Goal: Task Accomplishment & Management: Use online tool/utility

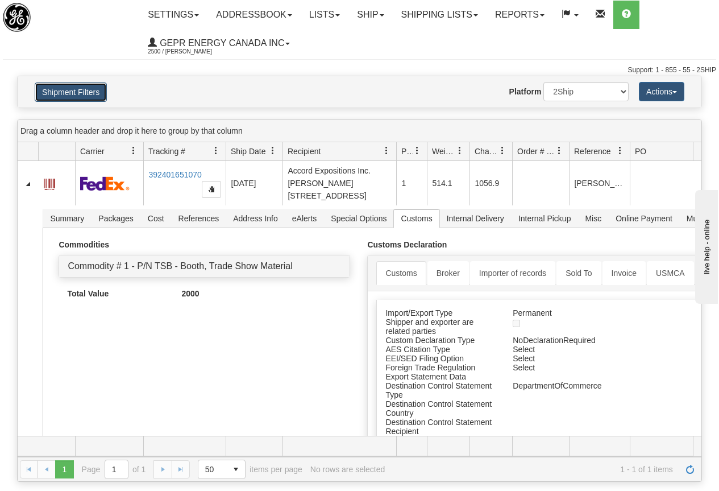
click at [66, 92] on button "Shipment Filters" at bounding box center [71, 91] width 72 height 19
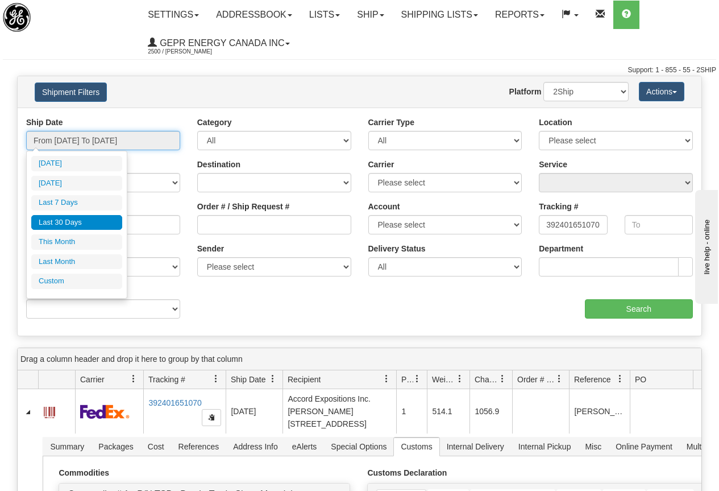
click at [96, 137] on input "From 07/27/2025 To 08/25/2025" at bounding box center [103, 140] width 154 height 19
click at [58, 281] on li "Custom" at bounding box center [76, 281] width 91 height 15
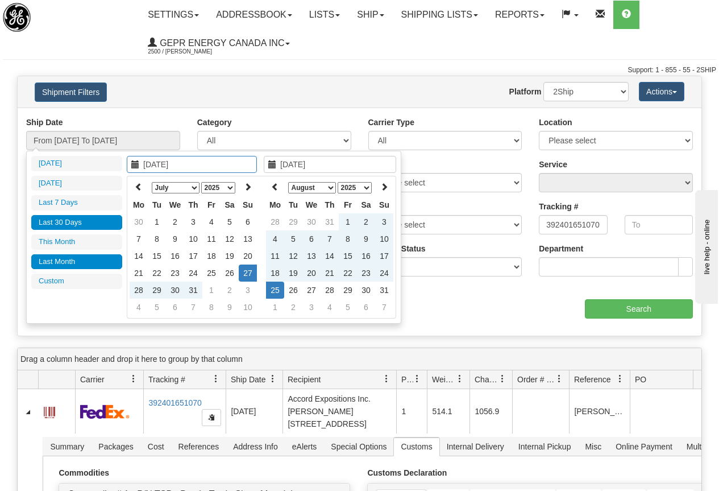
type input "07/01/2025"
type input "07/31/2025"
type input "07/27/2025"
type input "[DATE]"
click at [136, 185] on icon at bounding box center [139, 187] width 8 height 8
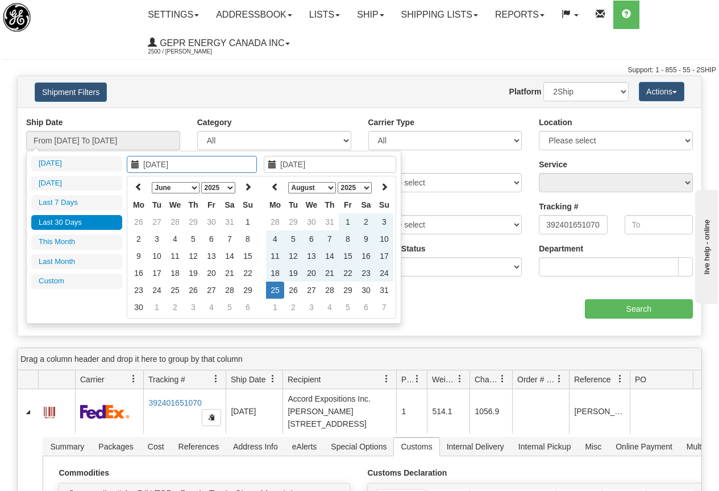
click at [136, 185] on icon at bounding box center [139, 187] width 8 height 8
click at [136, 183] on icon at bounding box center [139, 187] width 8 height 8
click at [135, 183] on icon at bounding box center [139, 187] width 8 height 8
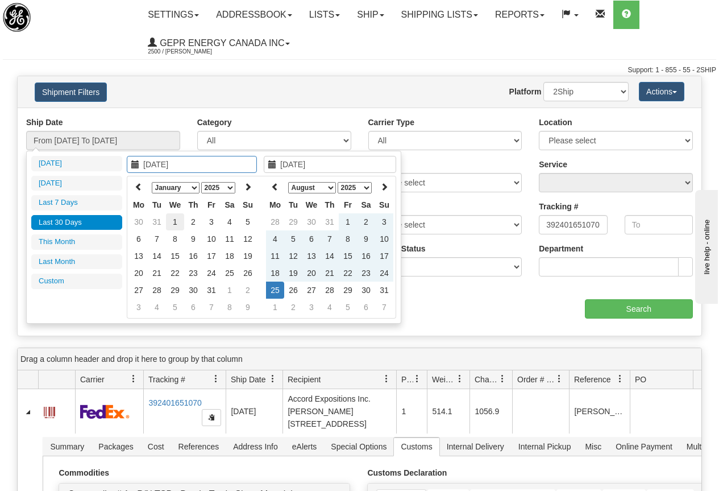
type input "01/01/2025"
click at [173, 220] on td "1" at bounding box center [175, 221] width 18 height 17
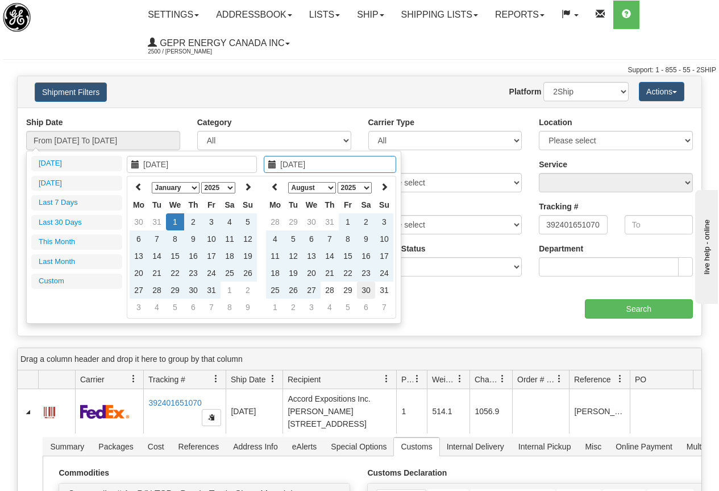
type input "08/30/2025"
click at [365, 290] on td "30" at bounding box center [366, 290] width 18 height 17
type input "From 01/01/2025 To 08/30/2025"
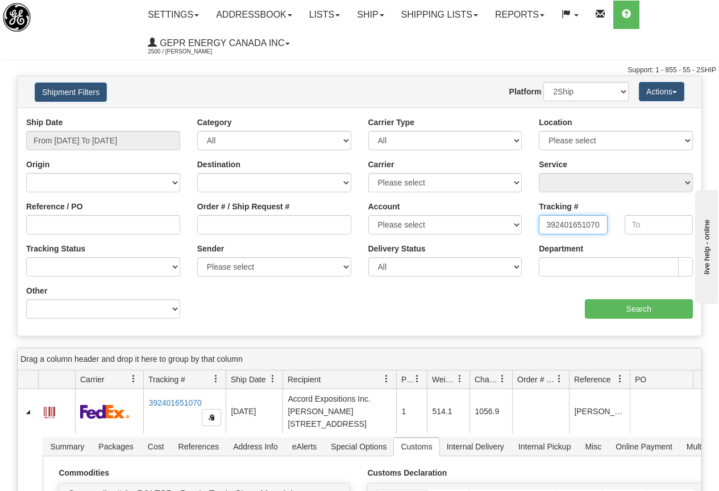
click at [541, 224] on input "392401651070" at bounding box center [573, 224] width 68 height 19
type input "0"
paste input "4064309443"
click at [638, 310] on input "Search" at bounding box center [639, 308] width 109 height 19
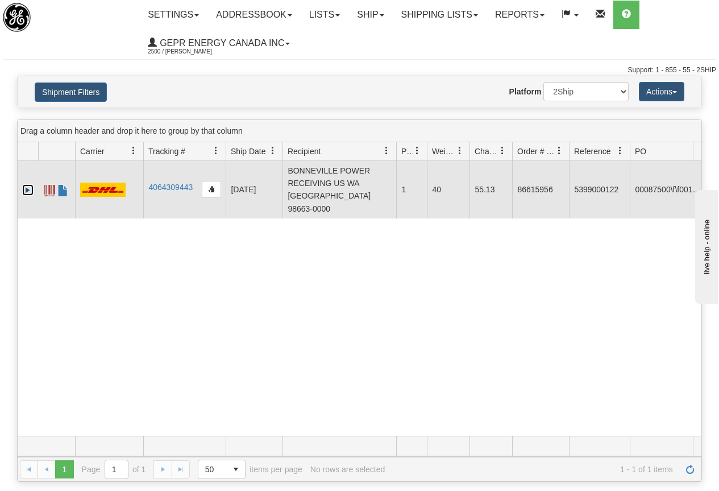
click at [25, 184] on link "Expand" at bounding box center [27, 189] width 11 height 11
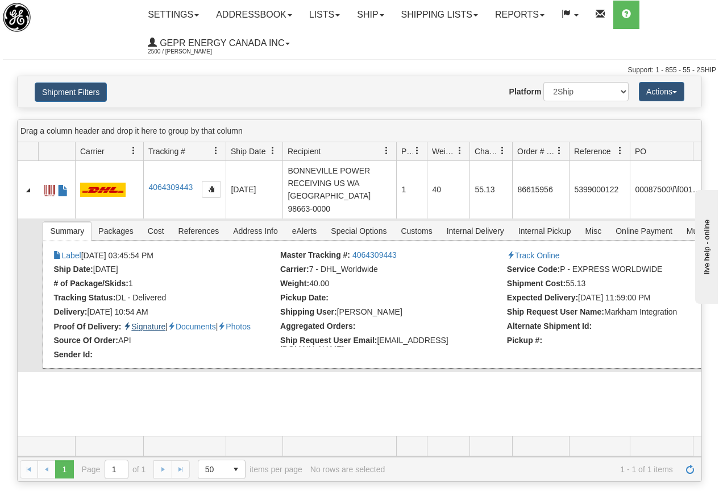
click at [147, 322] on link "Signature" at bounding box center [144, 326] width 42 height 9
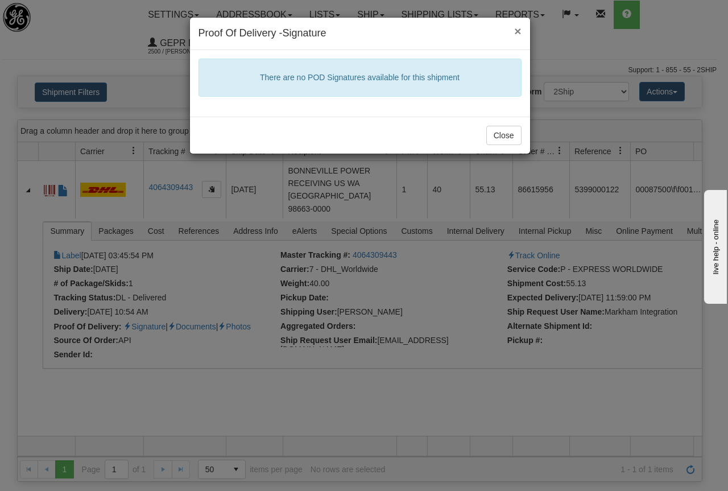
click at [517, 30] on span "×" at bounding box center [517, 30] width 7 height 13
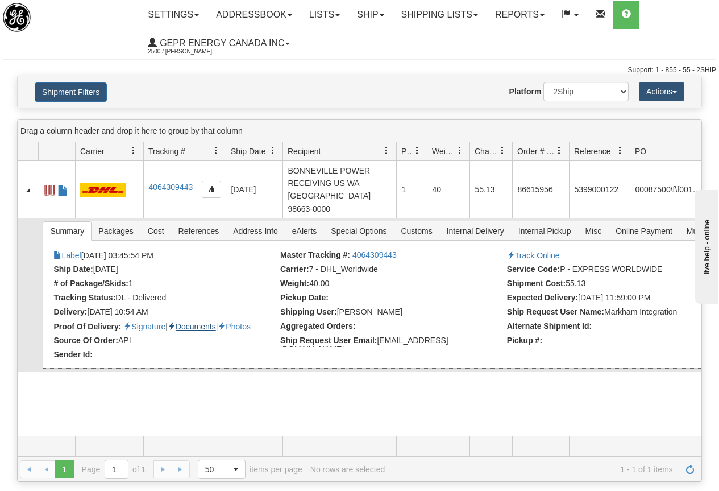
click at [206, 322] on link "Documents" at bounding box center [192, 326] width 48 height 9
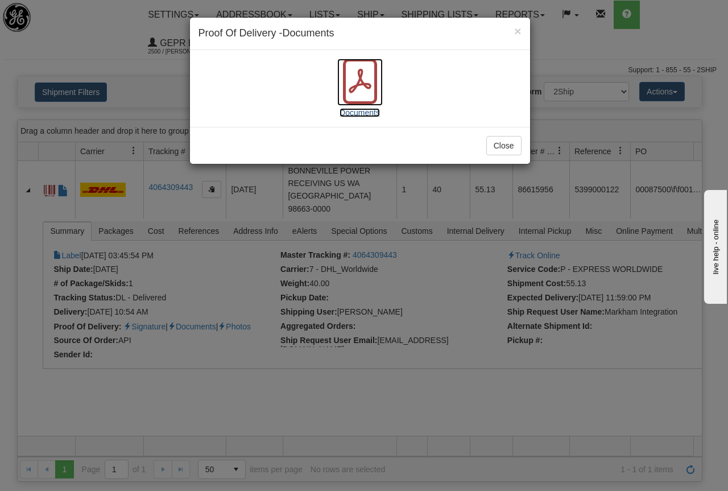
click at [359, 75] on icon at bounding box center [360, 80] width 23 height 24
click at [514, 28] on h4 "Proof Of Delivery - Documents" at bounding box center [359, 33] width 323 height 15
click at [506, 142] on button "Close" at bounding box center [503, 145] width 35 height 19
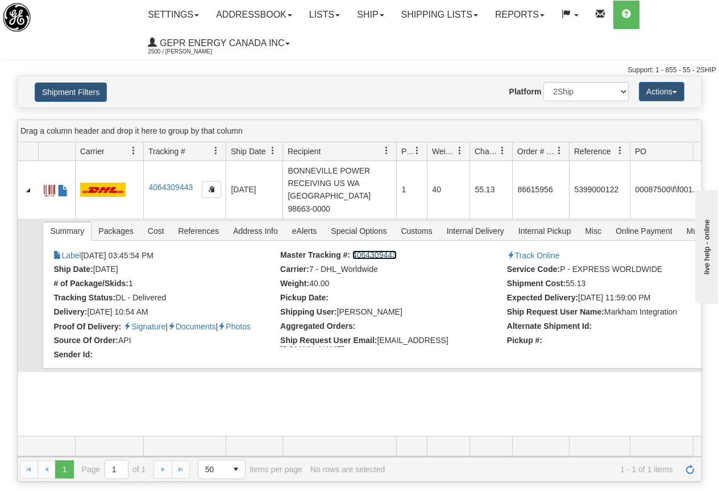
click at [373, 250] on link "4064309443" at bounding box center [375, 254] width 44 height 9
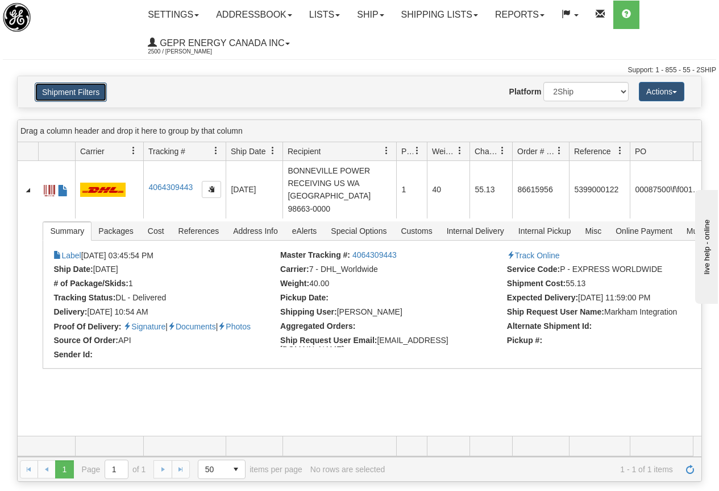
click at [70, 90] on button "Shipment Filters" at bounding box center [71, 91] width 72 height 19
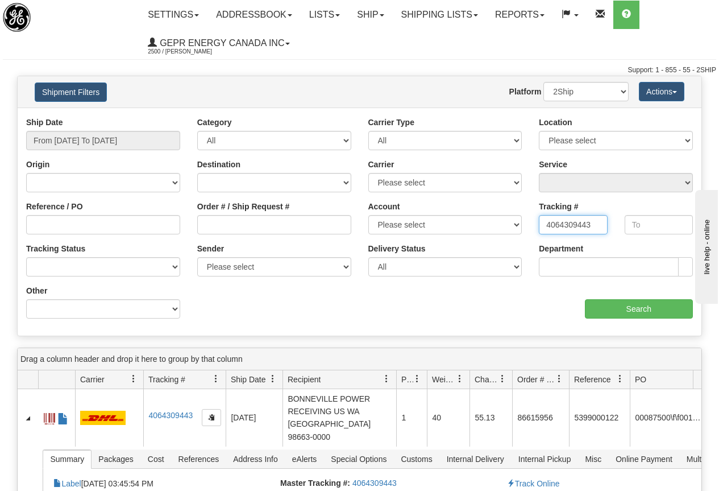
drag, startPoint x: 546, startPoint y: 223, endPoint x: 618, endPoint y: 223, distance: 72.2
click at [618, 223] on div "Tracking # 4064309443 Tracking To" at bounding box center [616, 222] width 171 height 42
paste input "287296586590"
click at [636, 311] on input "Search" at bounding box center [639, 308] width 109 height 19
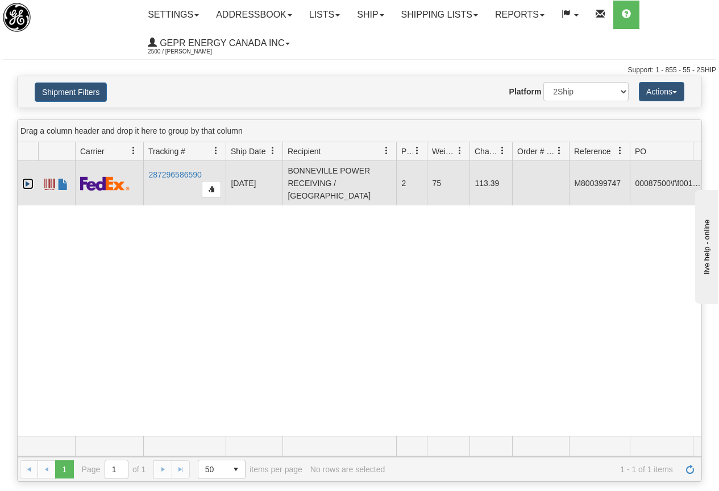
click at [24, 181] on link "Expand" at bounding box center [27, 183] width 11 height 11
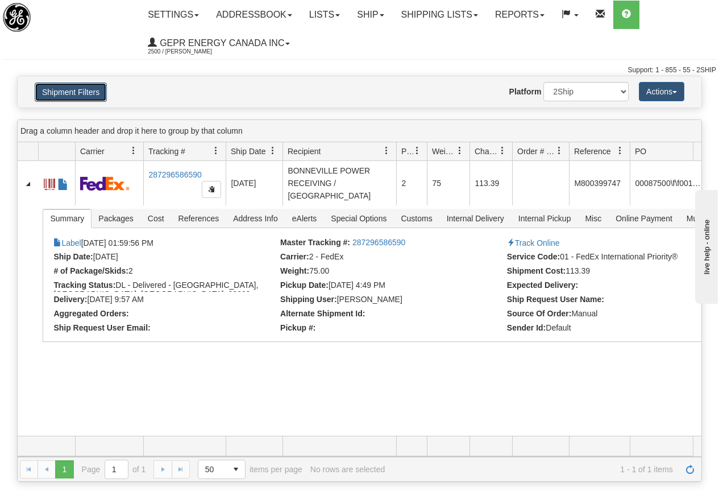
click at [76, 86] on button "Shipment Filters" at bounding box center [71, 91] width 72 height 19
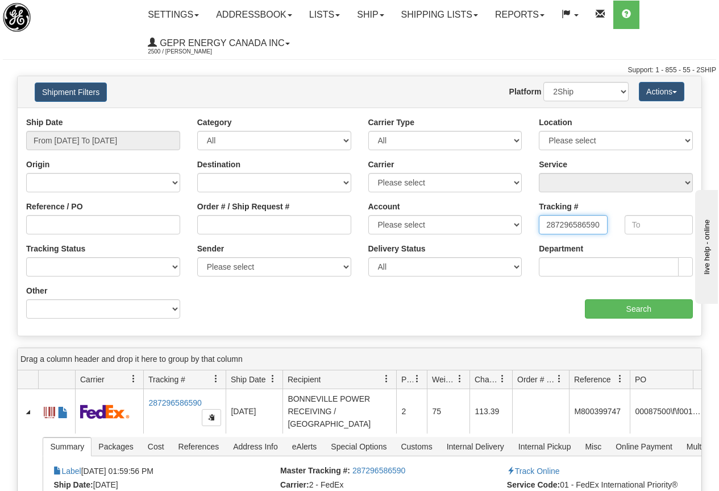
click at [541, 225] on input "287296586590" at bounding box center [573, 224] width 68 height 19
type input "0"
paste input "2693419540"
click at [640, 307] on input "Search" at bounding box center [639, 308] width 109 height 19
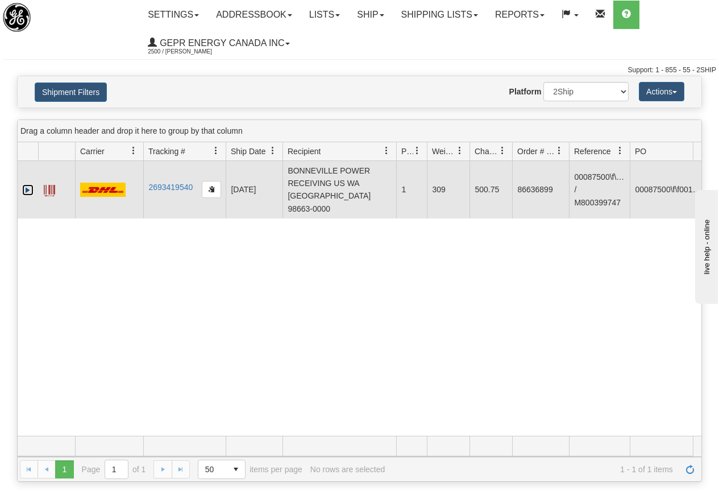
click at [25, 184] on link "Expand" at bounding box center [27, 189] width 11 height 11
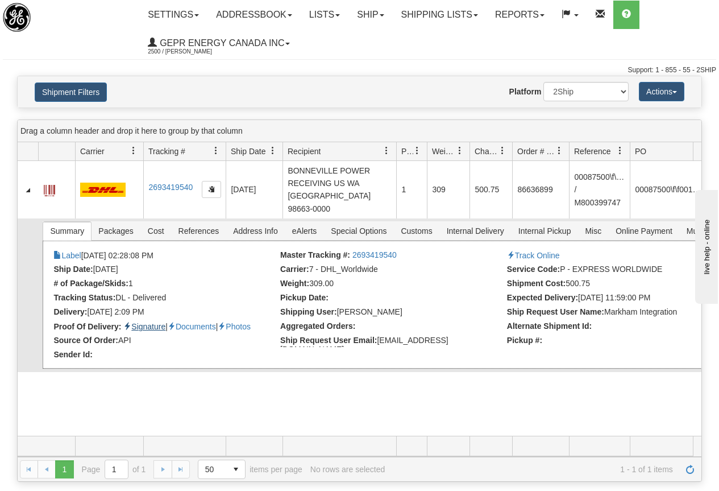
click at [153, 322] on link "Signature" at bounding box center [144, 326] width 42 height 9
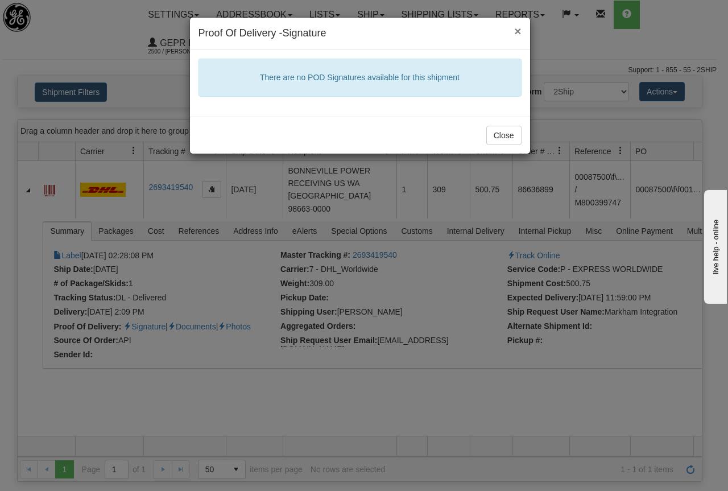
click at [518, 28] on span "×" at bounding box center [517, 30] width 7 height 13
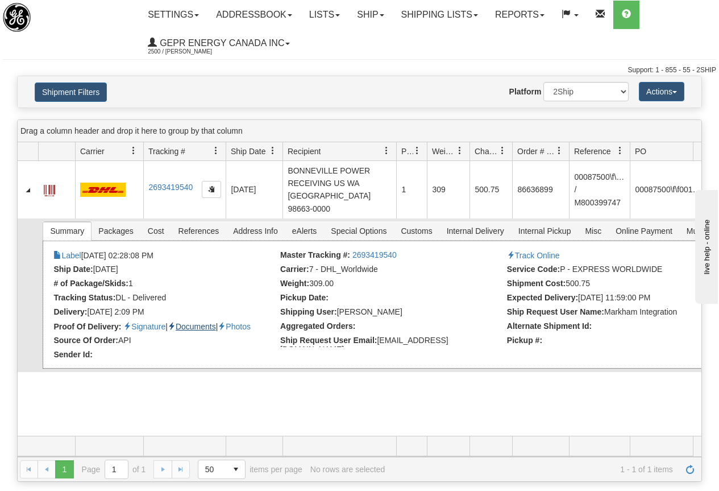
click at [201, 322] on link "Documents" at bounding box center [192, 326] width 48 height 9
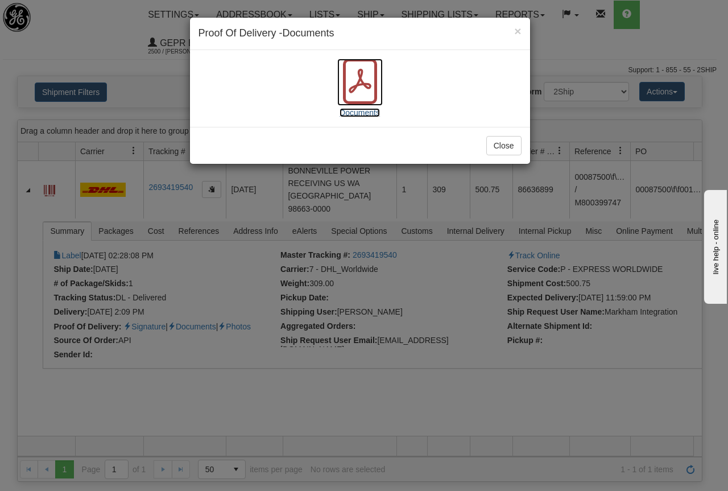
click at [358, 80] on icon at bounding box center [359, 81] width 45 height 45
click at [508, 143] on button "Close" at bounding box center [503, 145] width 35 height 19
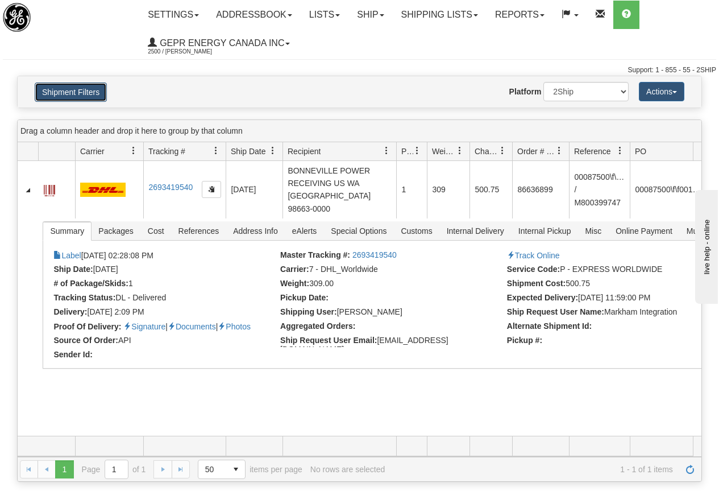
click at [76, 90] on button "Shipment Filters" at bounding box center [71, 91] width 72 height 19
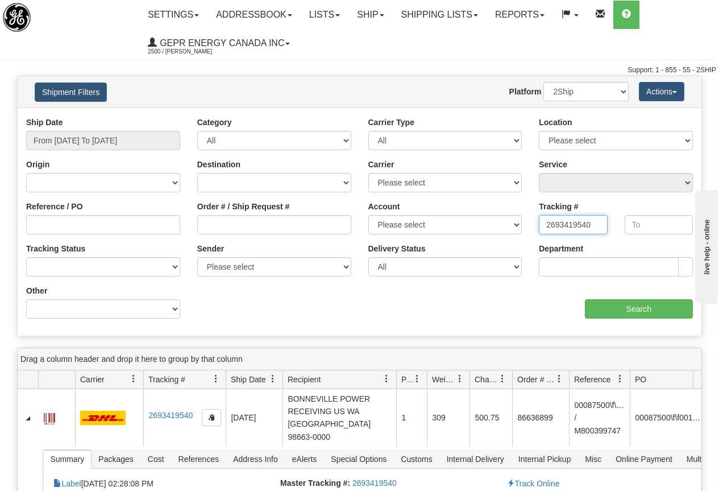
drag, startPoint x: 543, startPoint y: 224, endPoint x: 612, endPoint y: 215, distance: 69.9
click at [611, 219] on div "Tracking # 2693419540" at bounding box center [573, 222] width 85 height 42
paste input "9804403243"
click at [647, 309] on input "Search" at bounding box center [639, 308] width 109 height 19
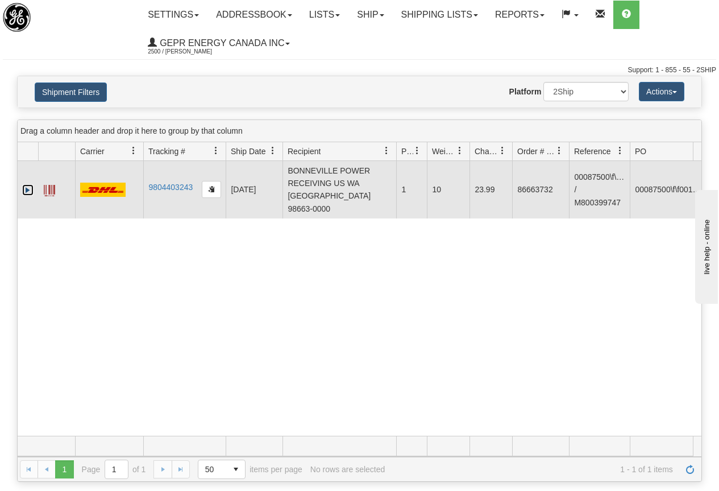
click at [26, 184] on link "Expand" at bounding box center [27, 189] width 11 height 11
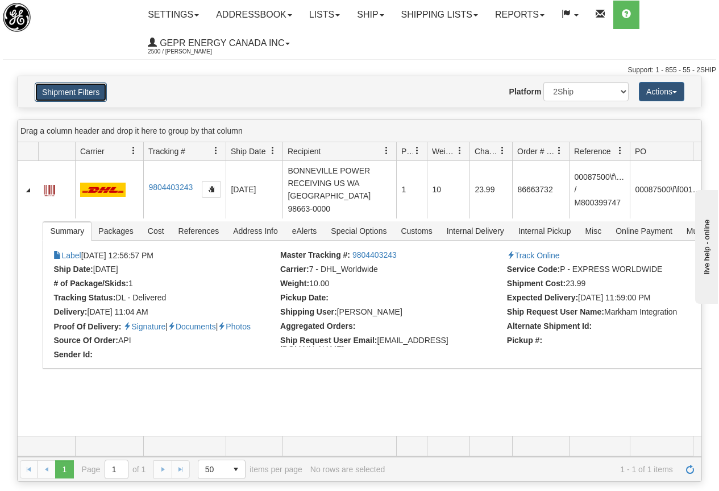
click at [84, 92] on button "Shipment Filters" at bounding box center [71, 91] width 72 height 19
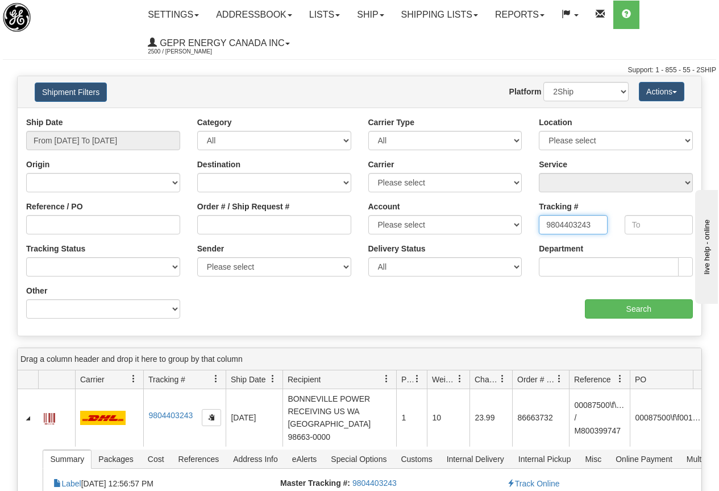
drag, startPoint x: 547, startPoint y: 224, endPoint x: 604, endPoint y: 210, distance: 59.2
click at [605, 224] on input "9804403243" at bounding box center [573, 224] width 68 height 19
paste input "40643094"
type input "4064309443"
click at [627, 308] on input "Search" at bounding box center [639, 308] width 109 height 19
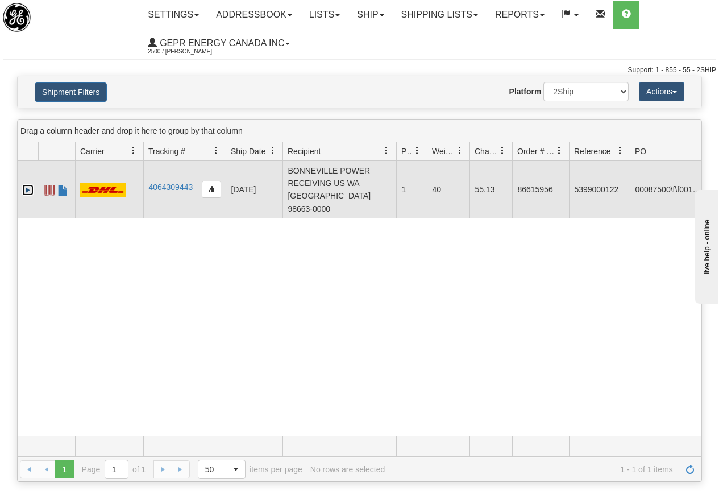
click at [27, 184] on link "Expand" at bounding box center [27, 189] width 11 height 11
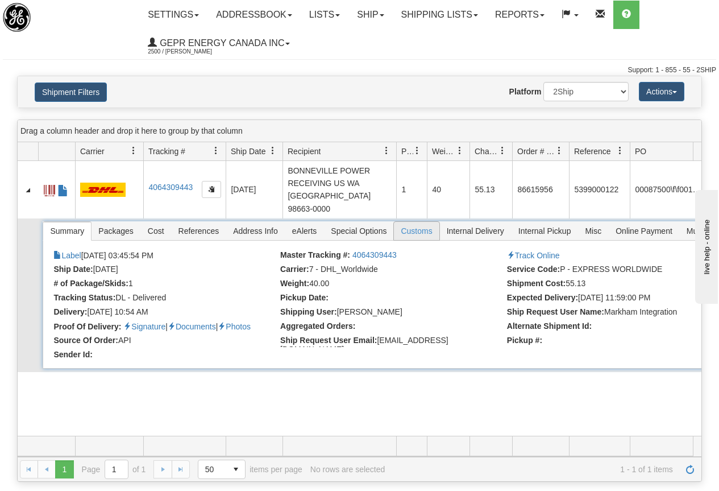
click at [422, 222] on span "Customs" at bounding box center [416, 231] width 45 height 18
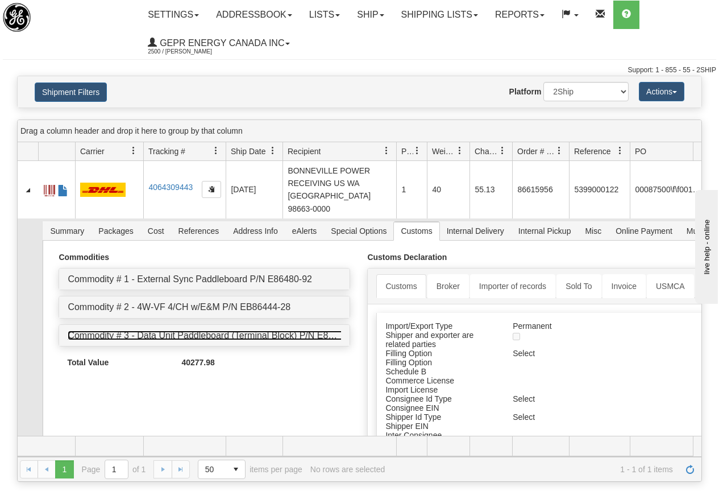
click at [301, 330] on link "Commodity # 3 - Data Unit Paddleboard (Terminal Block) P/N E86447-90" at bounding box center [215, 335] width 294 height 10
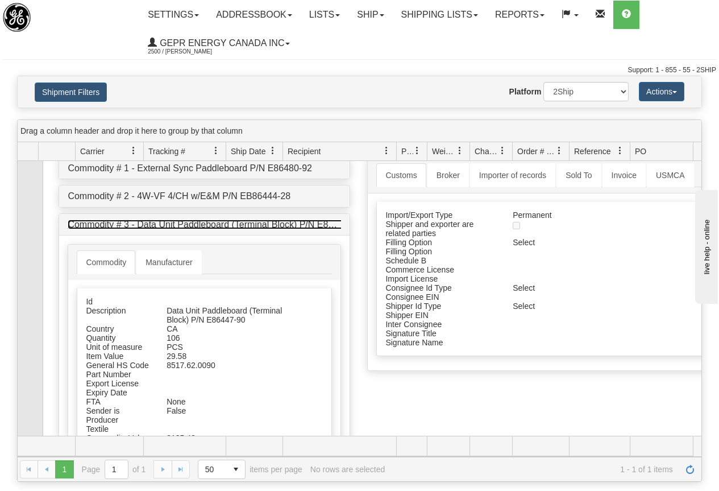
scroll to position [114, 0]
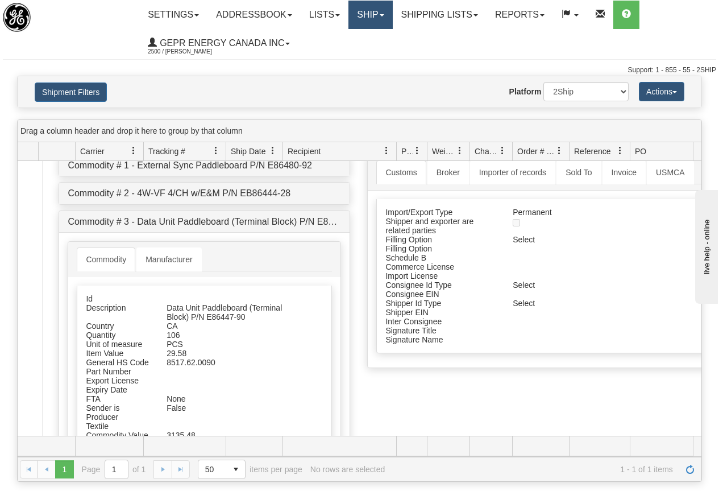
click at [378, 12] on link "Ship" at bounding box center [371, 15] width 44 height 28
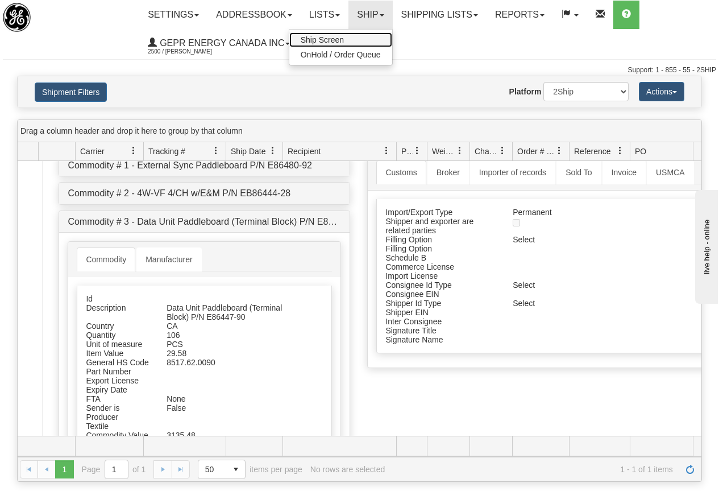
click at [340, 39] on span "Ship Screen" at bounding box center [322, 39] width 43 height 9
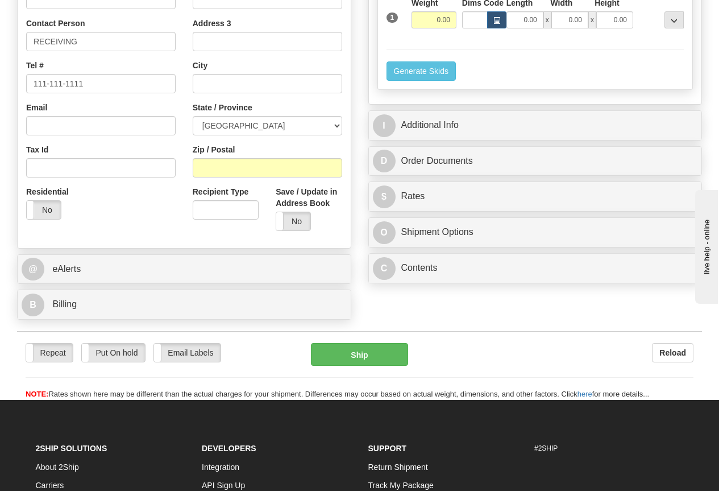
scroll to position [284, 0]
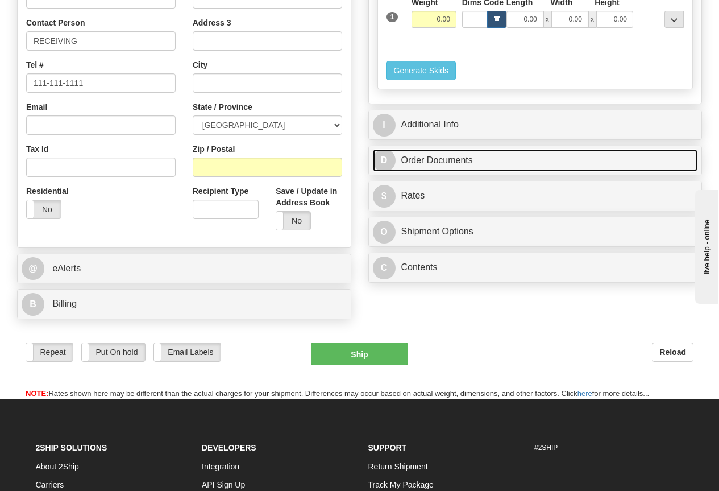
click at [443, 159] on link "D Order Documents" at bounding box center [535, 160] width 325 height 23
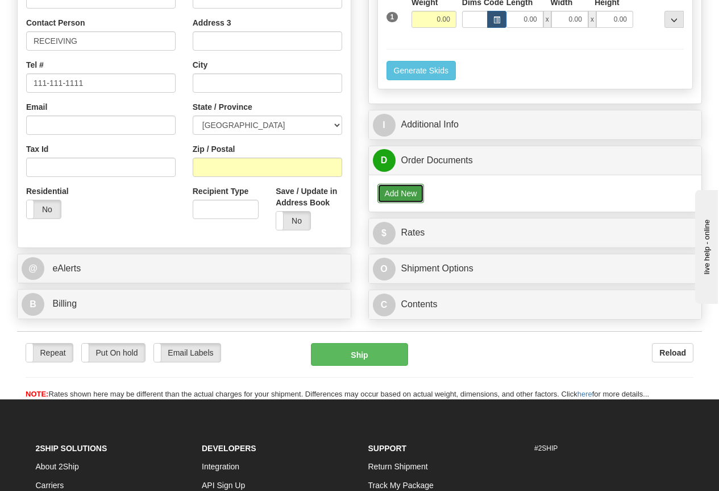
click at [409, 196] on button "Add New" at bounding box center [401, 193] width 47 height 19
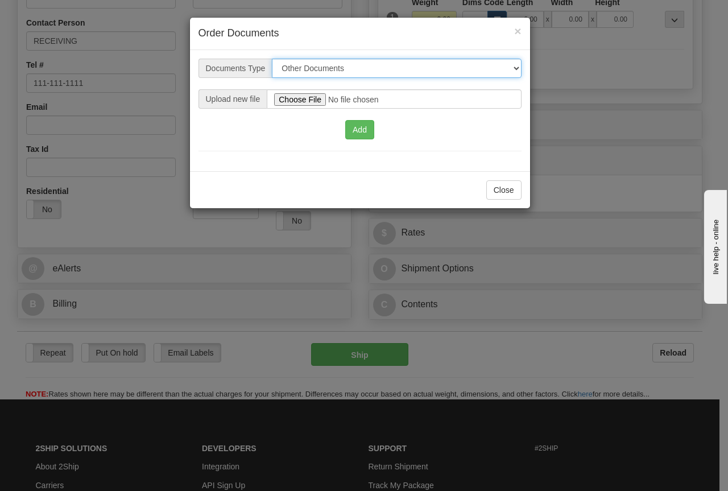
click at [318, 68] on select "Other Documents Commercial Invoice" at bounding box center [396, 68] width 249 height 19
select select "1"
click at [272, 59] on select "Other Documents Commercial Invoice" at bounding box center [396, 68] width 249 height 19
click at [520, 26] on span "×" at bounding box center [517, 30] width 7 height 13
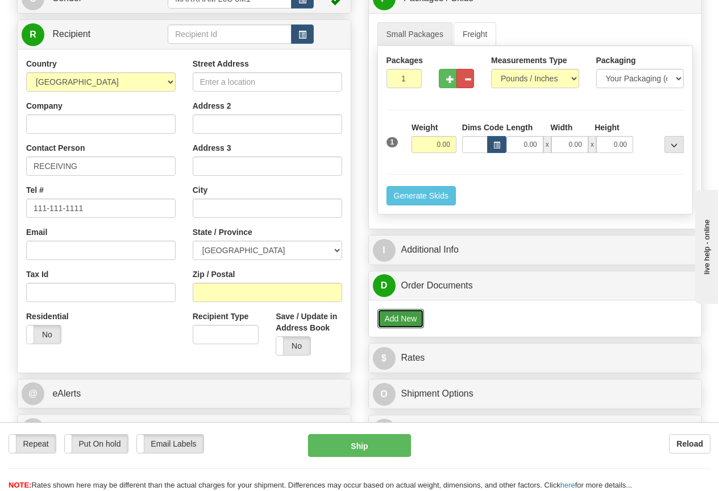
scroll to position [57, 0]
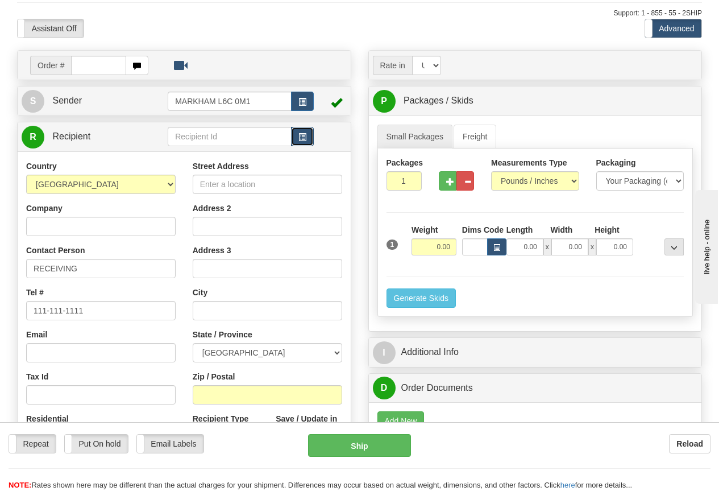
click at [308, 131] on button "button" at bounding box center [302, 136] width 23 height 19
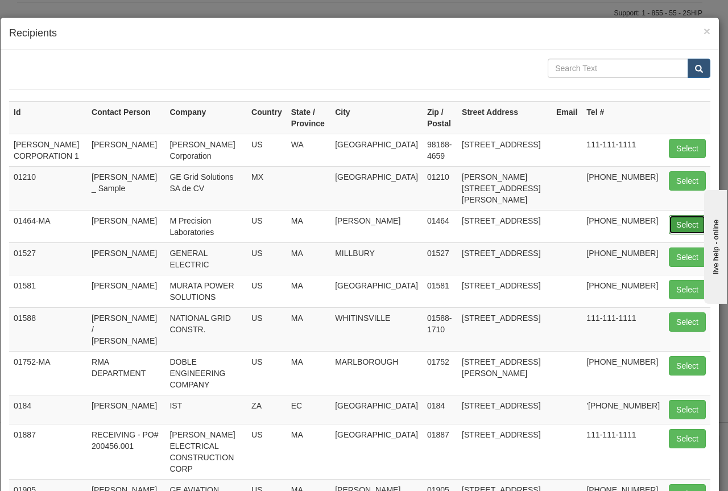
click at [677, 223] on button "Select" at bounding box center [687, 224] width 37 height 19
type input "01464-MA"
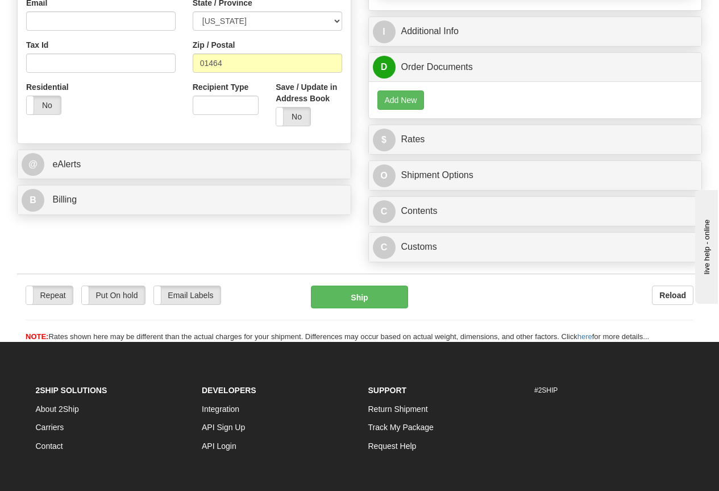
scroll to position [398, 0]
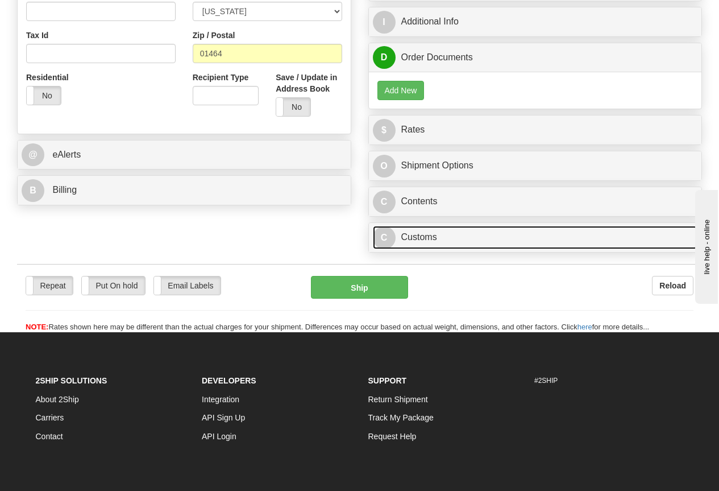
type input "0.00"
click at [425, 237] on link "C Customs" at bounding box center [535, 237] width 325 height 23
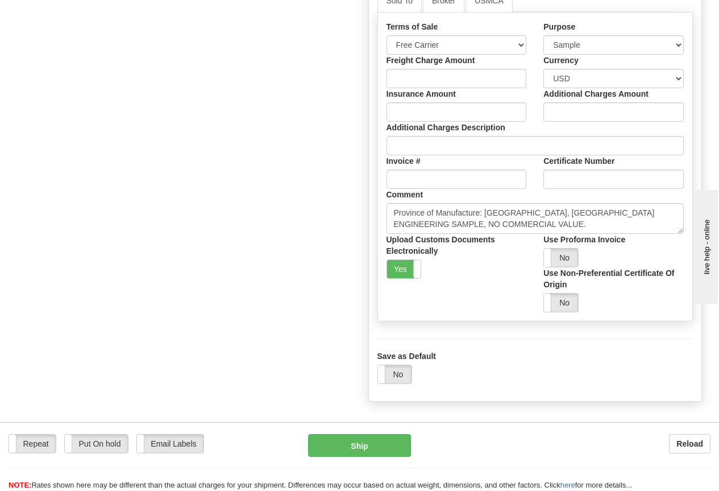
scroll to position [682, 0]
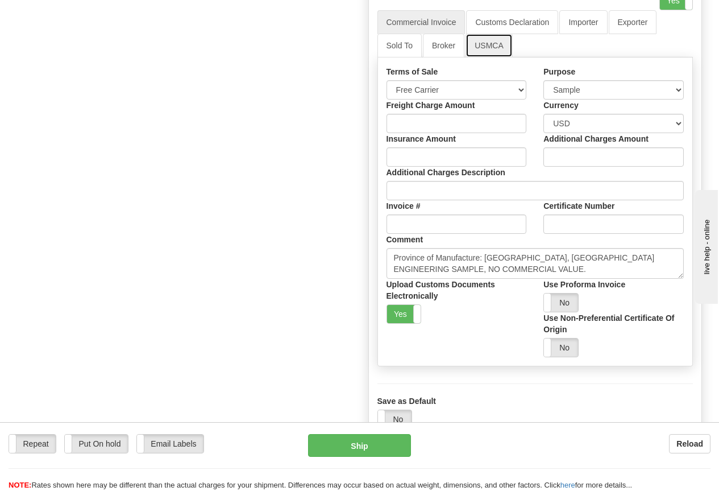
click at [491, 45] on link "USMCA" at bounding box center [489, 46] width 47 height 24
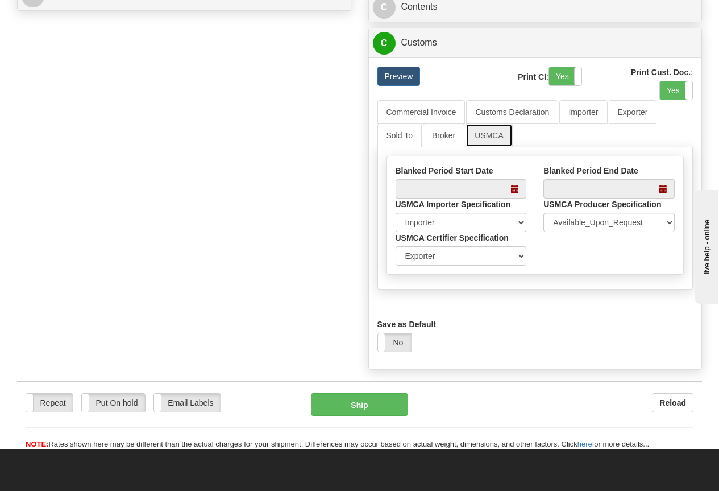
scroll to position [569, 0]
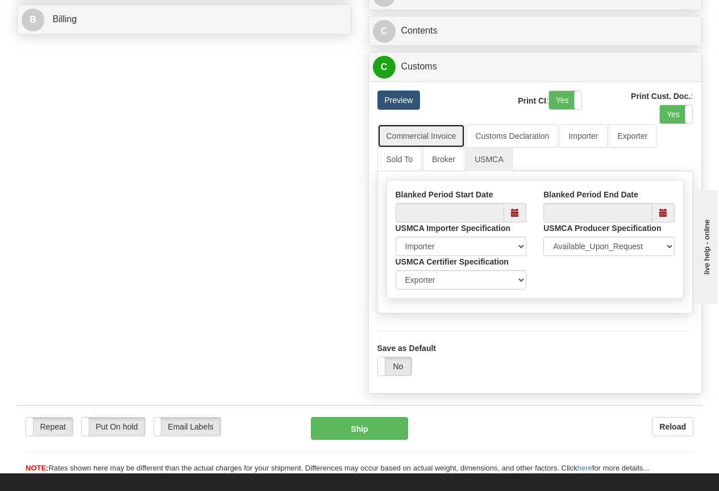
click at [429, 136] on link "Commercial Invoice" at bounding box center [422, 136] width 88 height 24
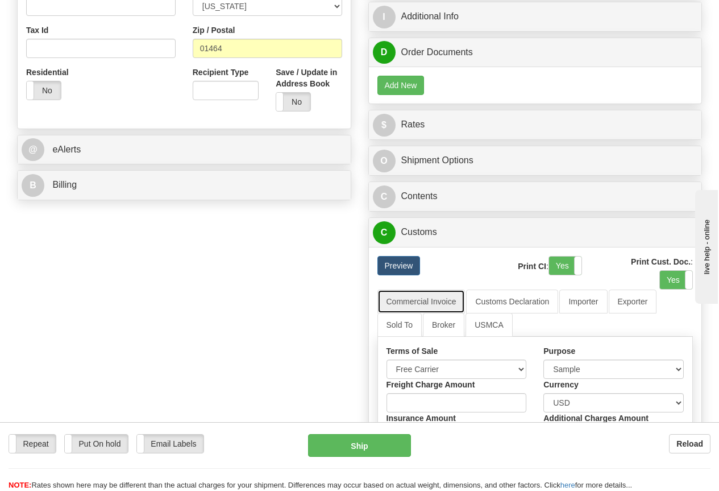
scroll to position [341, 0]
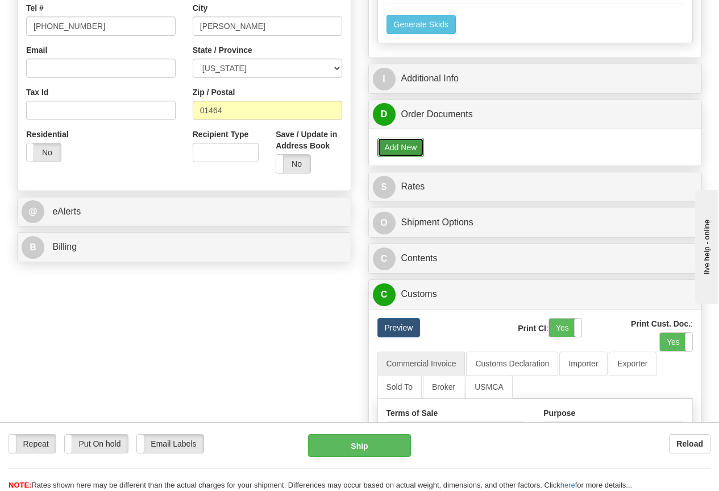
click at [410, 144] on button "Add New" at bounding box center [401, 147] width 47 height 19
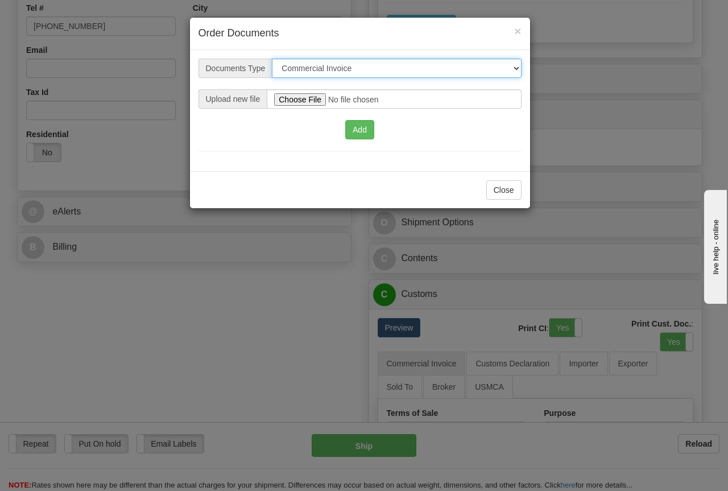
click at [315, 67] on select "Other Documents Commercial Invoice" at bounding box center [396, 68] width 249 height 19
select select "0"
click at [272, 59] on select "Other Documents Commercial Invoice" at bounding box center [396, 68] width 249 height 19
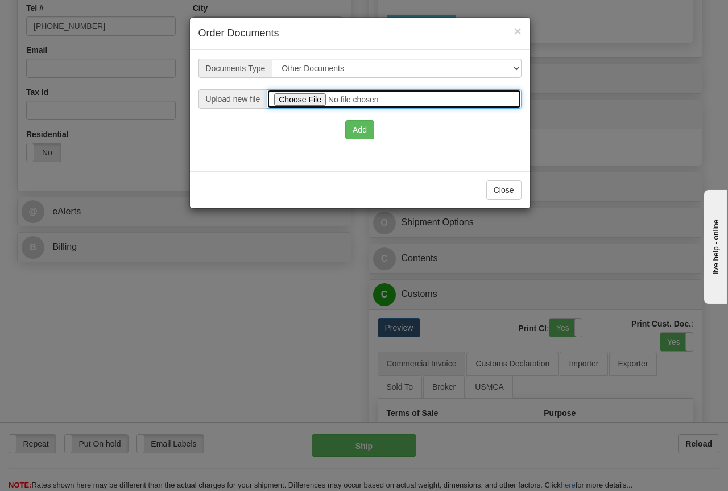
click at [354, 99] on input "file" at bounding box center [394, 98] width 254 height 19
click at [303, 97] on input "file" at bounding box center [394, 98] width 254 height 19
type input "C:\fakepath\4201976196-5399004841 PL.pdf"
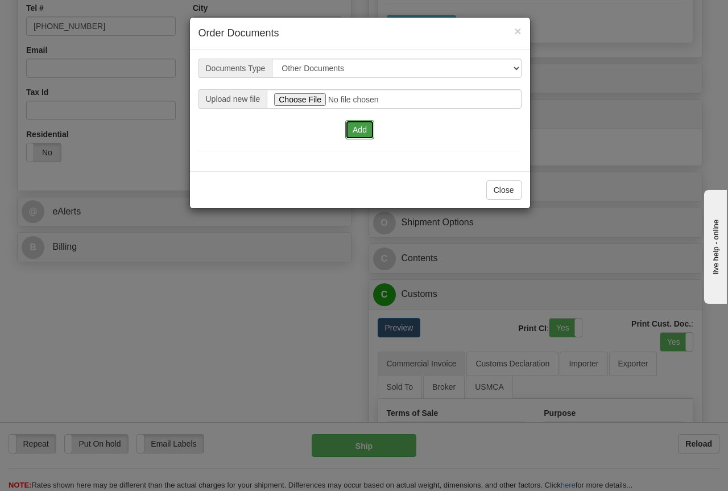
click at [362, 129] on button "Add" at bounding box center [359, 129] width 29 height 19
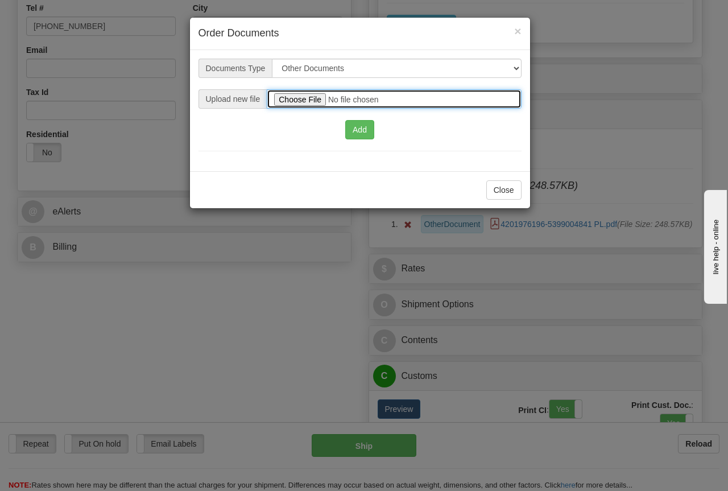
click at [301, 99] on input "file" at bounding box center [394, 98] width 254 height 19
type input "C:\fakepath\4201976196-5399004841 CI.pdf"
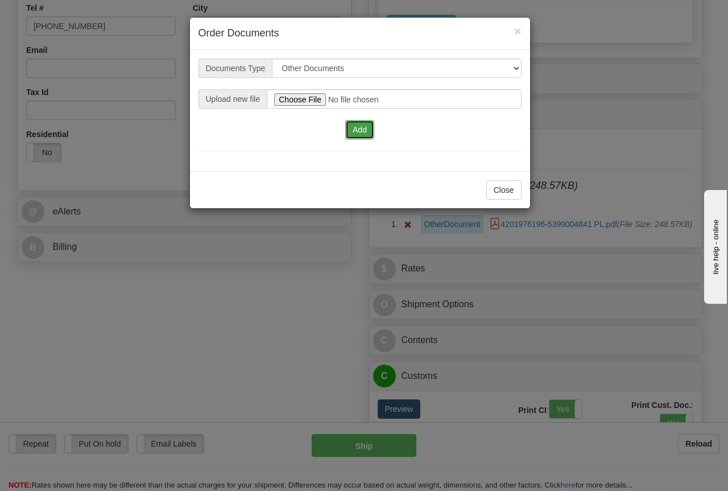
click at [361, 129] on button "Add" at bounding box center [359, 129] width 29 height 19
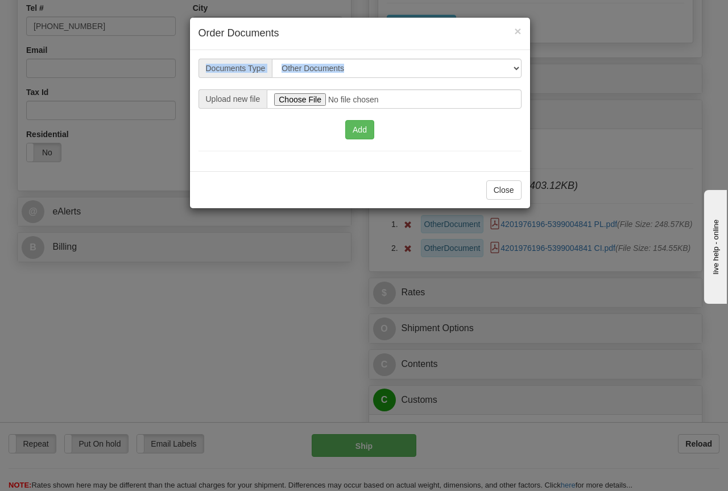
drag, startPoint x: 456, startPoint y: 28, endPoint x: 370, endPoint y: 47, distance: 88.0
click at [370, 48] on div "× Order Documents" at bounding box center [360, 34] width 340 height 32
drag, startPoint x: 383, startPoint y: 34, endPoint x: 369, endPoint y: 26, distance: 16.8
click at [369, 28] on h4 "Order Documents" at bounding box center [359, 33] width 323 height 15
click at [520, 28] on span "×" at bounding box center [517, 30] width 7 height 13
